Goal: Navigation & Orientation: Find specific page/section

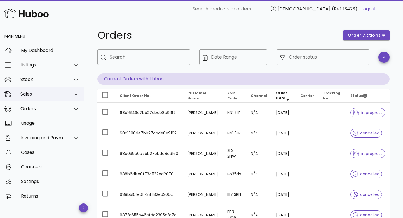
click at [30, 92] on div "Sales" at bounding box center [43, 93] width 46 height 5
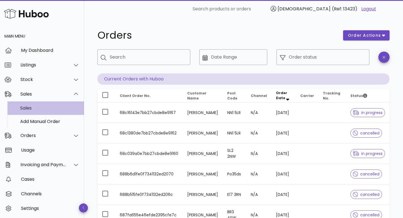
click at [33, 105] on div "Sales" at bounding box center [49, 107] width 59 height 5
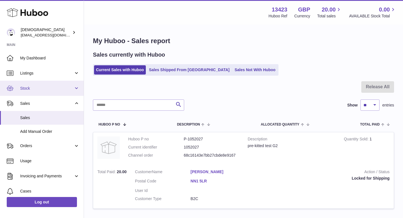
click at [25, 88] on span "Stock" at bounding box center [46, 88] width 53 height 5
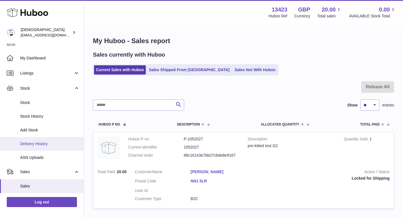
click at [33, 141] on span "Delivery History" at bounding box center [49, 143] width 59 height 5
